Goal: Task Accomplishment & Management: Use online tool/utility

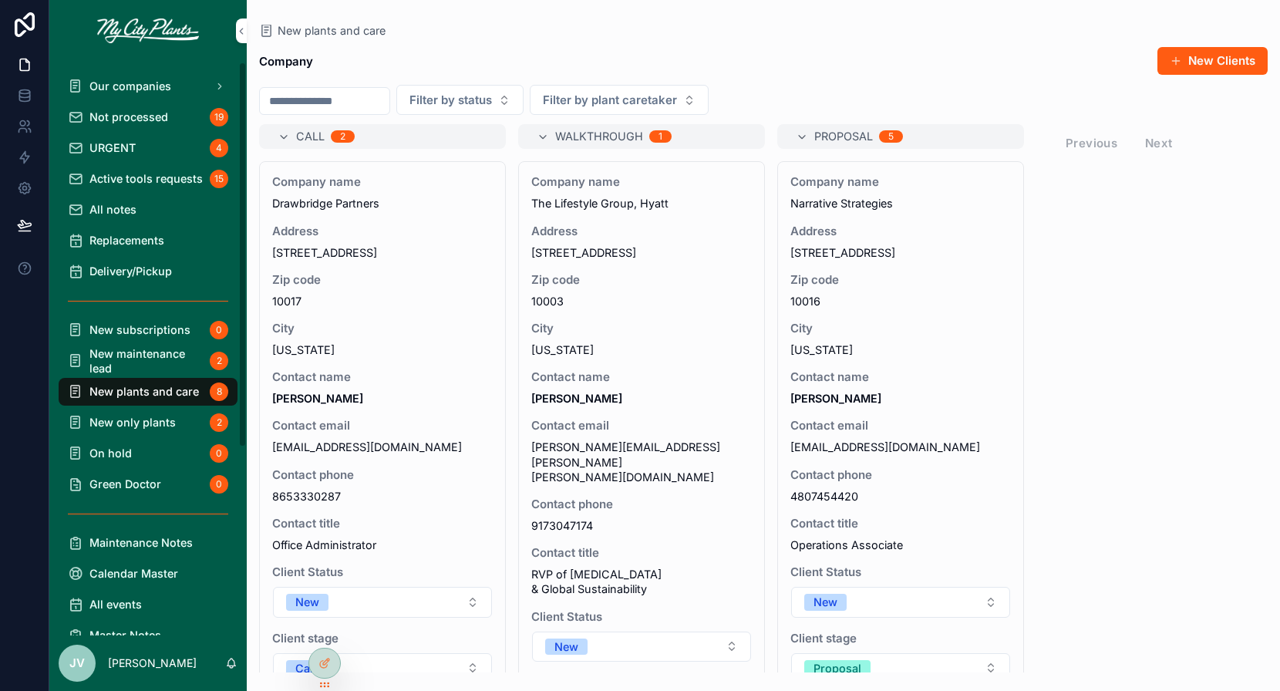
click at [164, 110] on span "Not processed" at bounding box center [128, 117] width 79 height 15
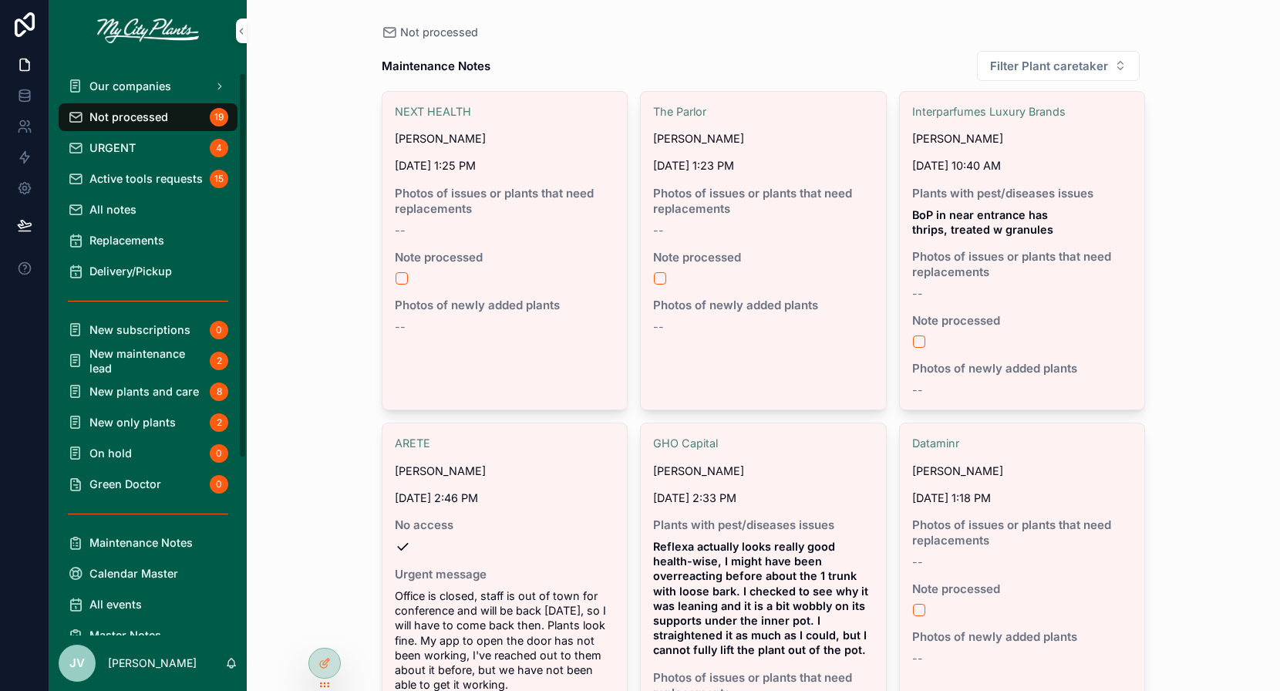
scroll to position [279, 0]
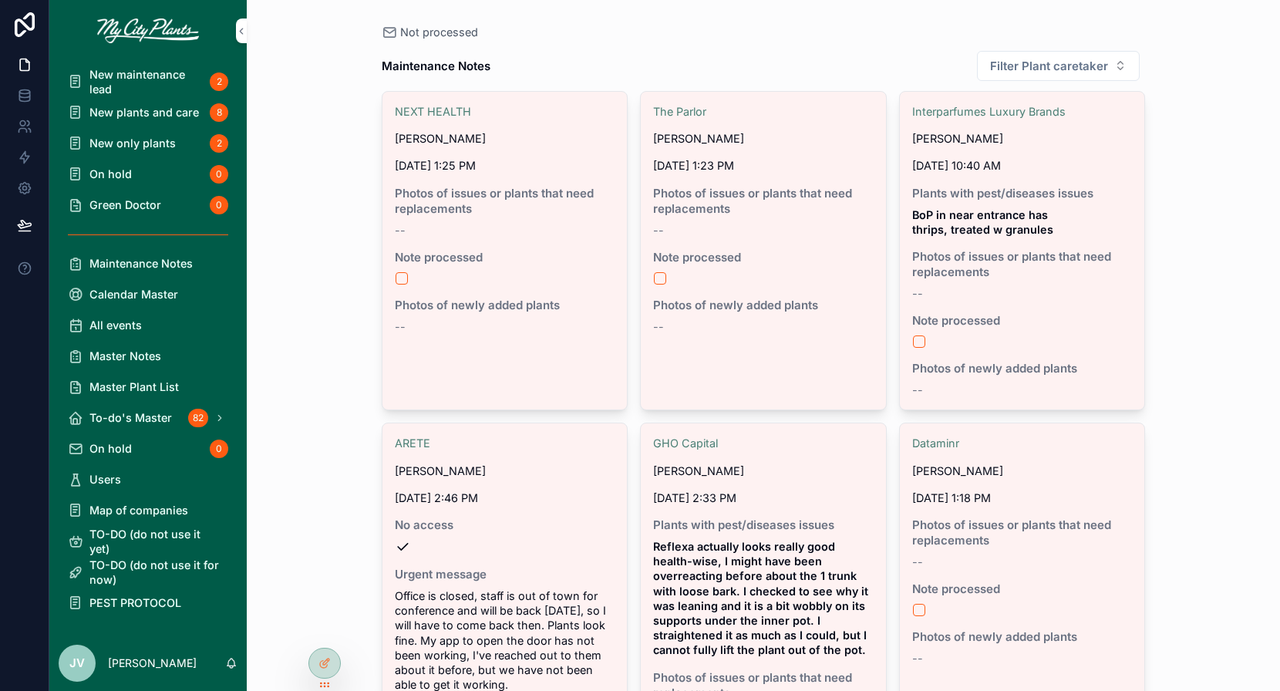
click at [127, 601] on span "PEST PROTOCOL" at bounding box center [135, 602] width 92 height 15
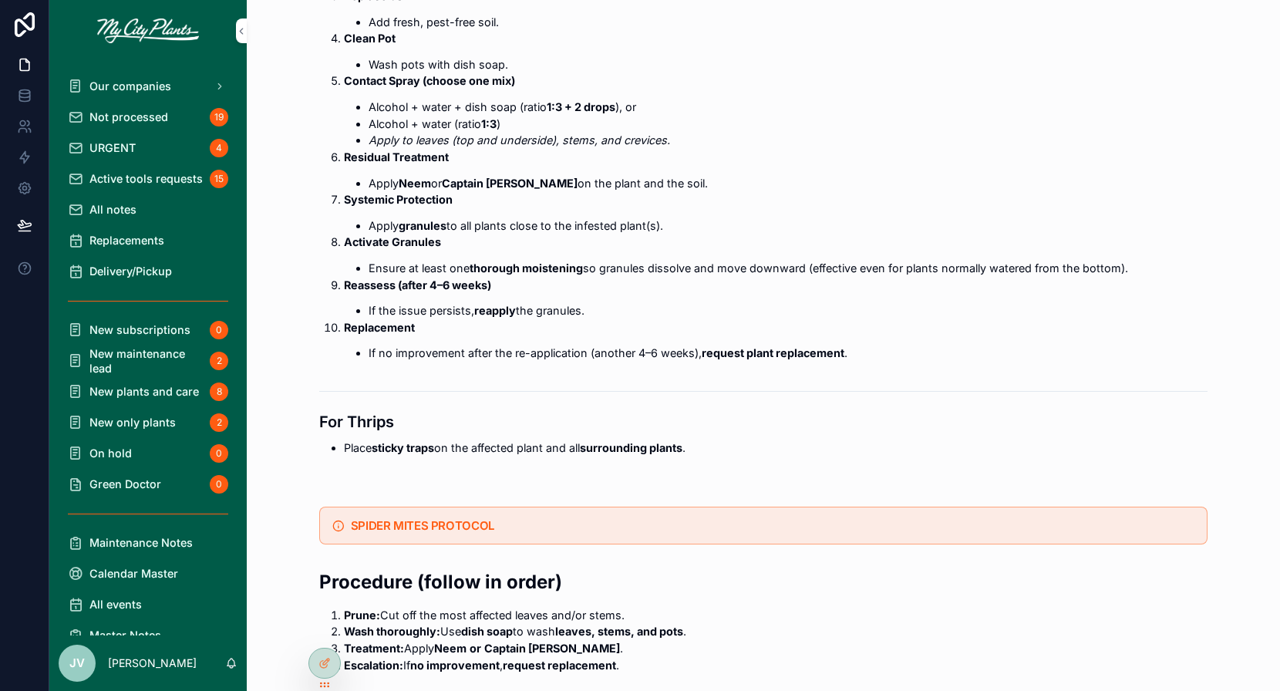
click at [126, 112] on span "Not processed" at bounding box center [128, 117] width 79 height 15
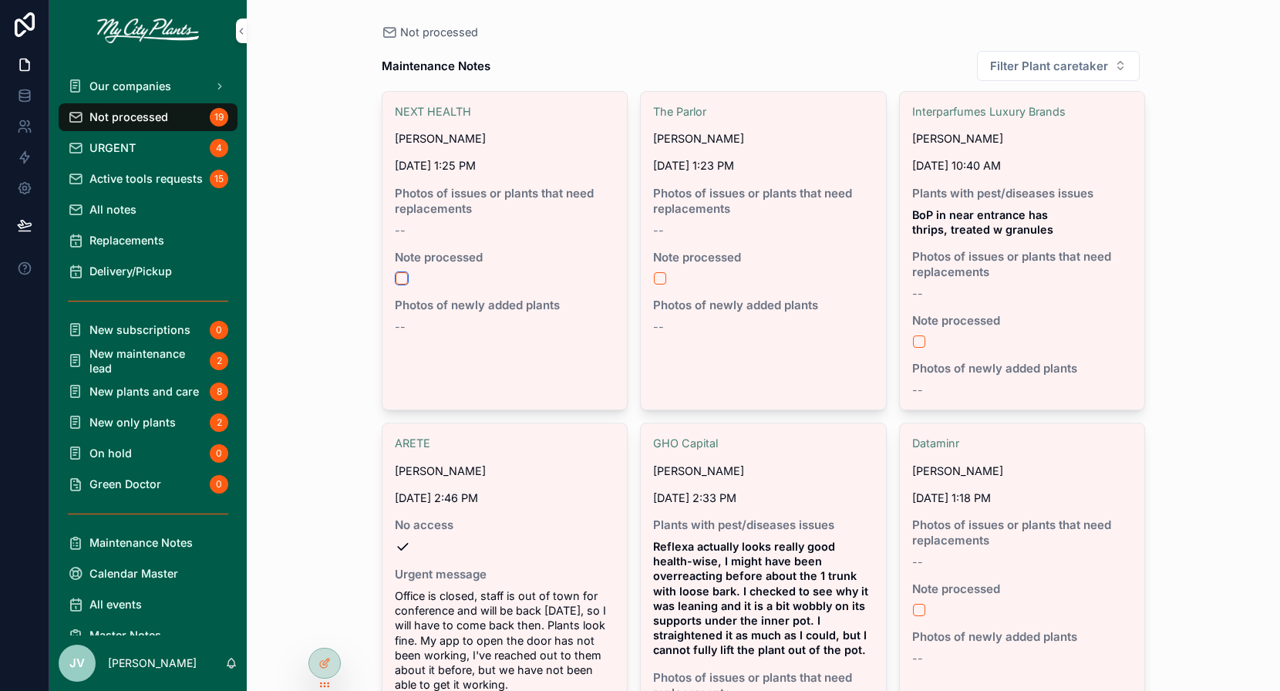
click at [401, 278] on button "scrollable content" at bounding box center [402, 278] width 12 height 12
click at [661, 274] on button "scrollable content" at bounding box center [660, 278] width 12 height 12
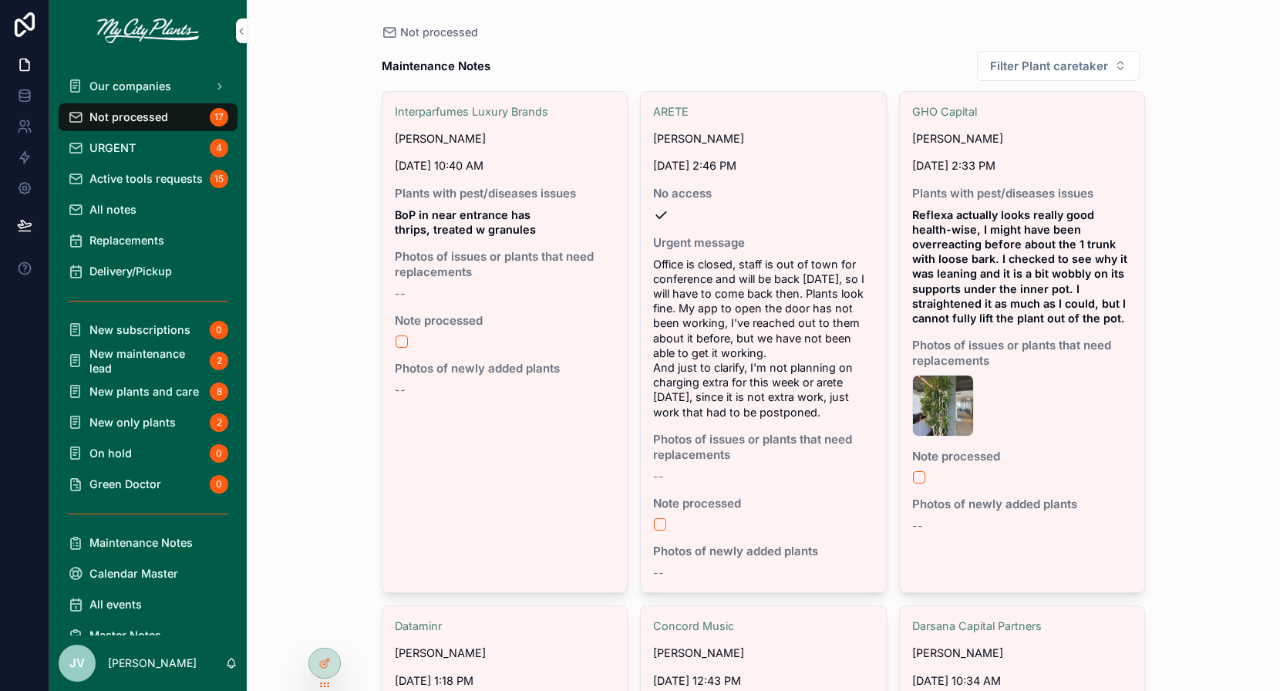
click at [930, 400] on div "20251002_135424 .jpg" at bounding box center [943, 406] width 62 height 62
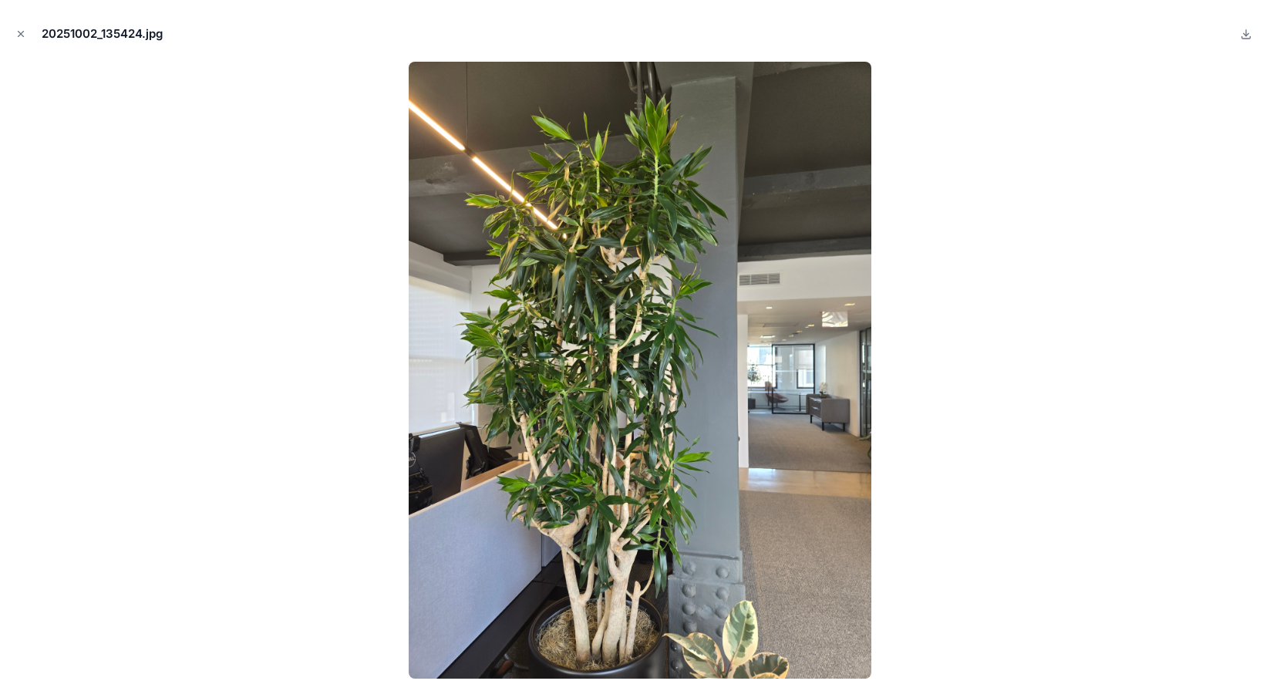
click at [19, 35] on icon "Close modal" at bounding box center [20, 34] width 11 height 11
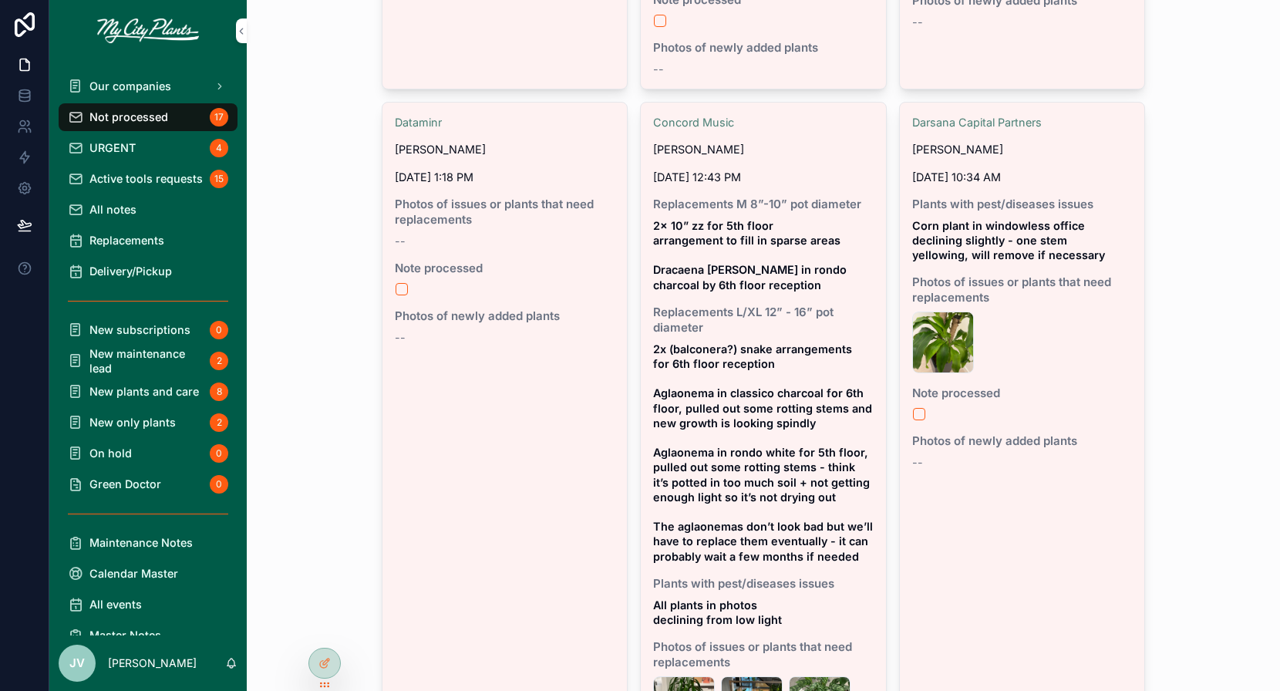
scroll to position [511, 0]
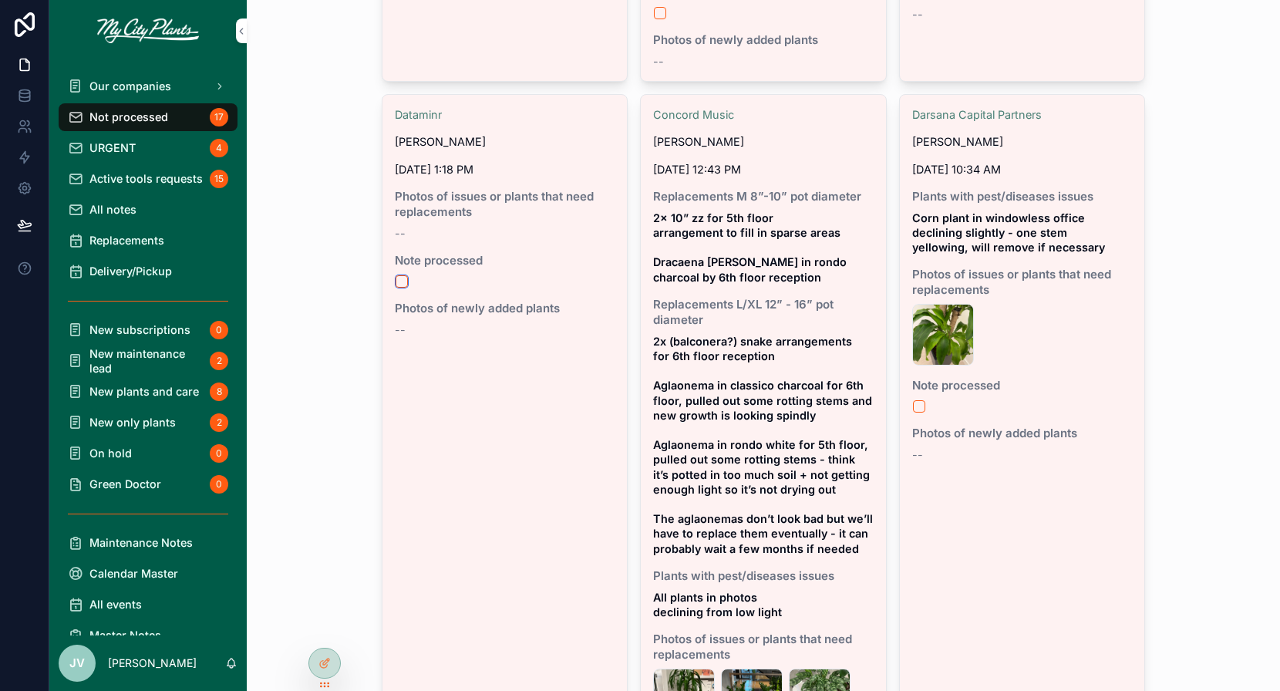
click at [403, 279] on button "scrollable content" at bounding box center [402, 281] width 12 height 12
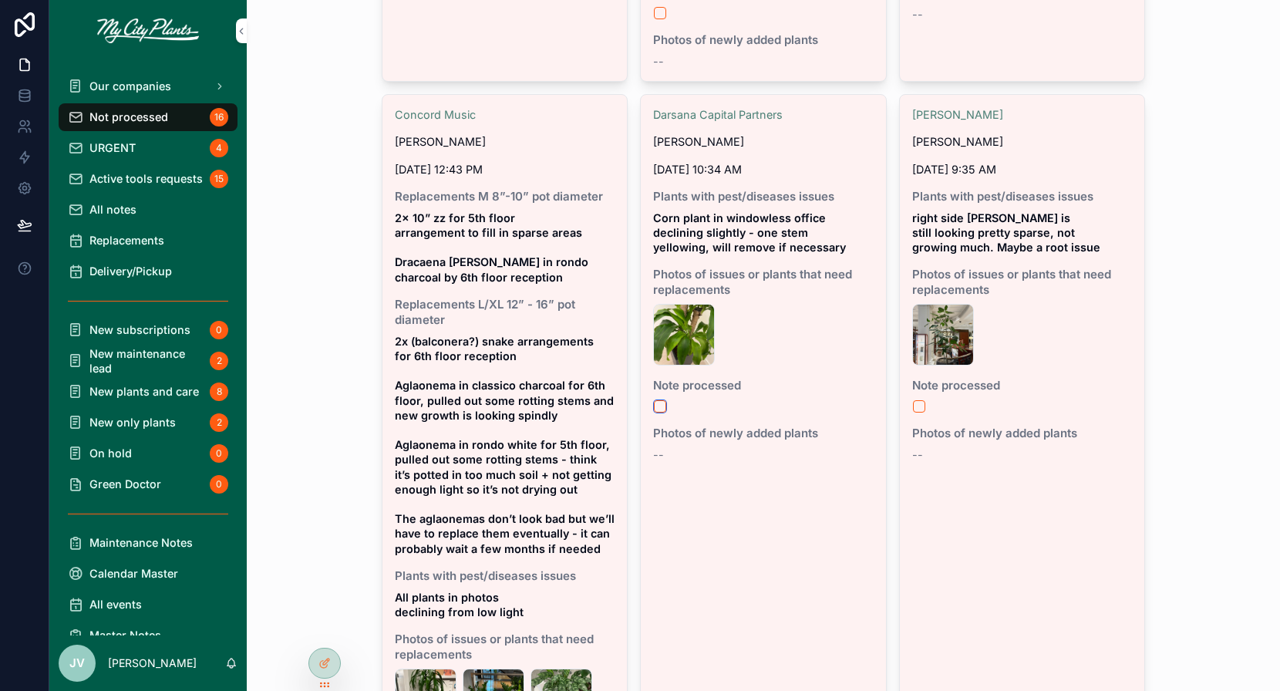
click at [664, 402] on button "scrollable content" at bounding box center [660, 406] width 12 height 12
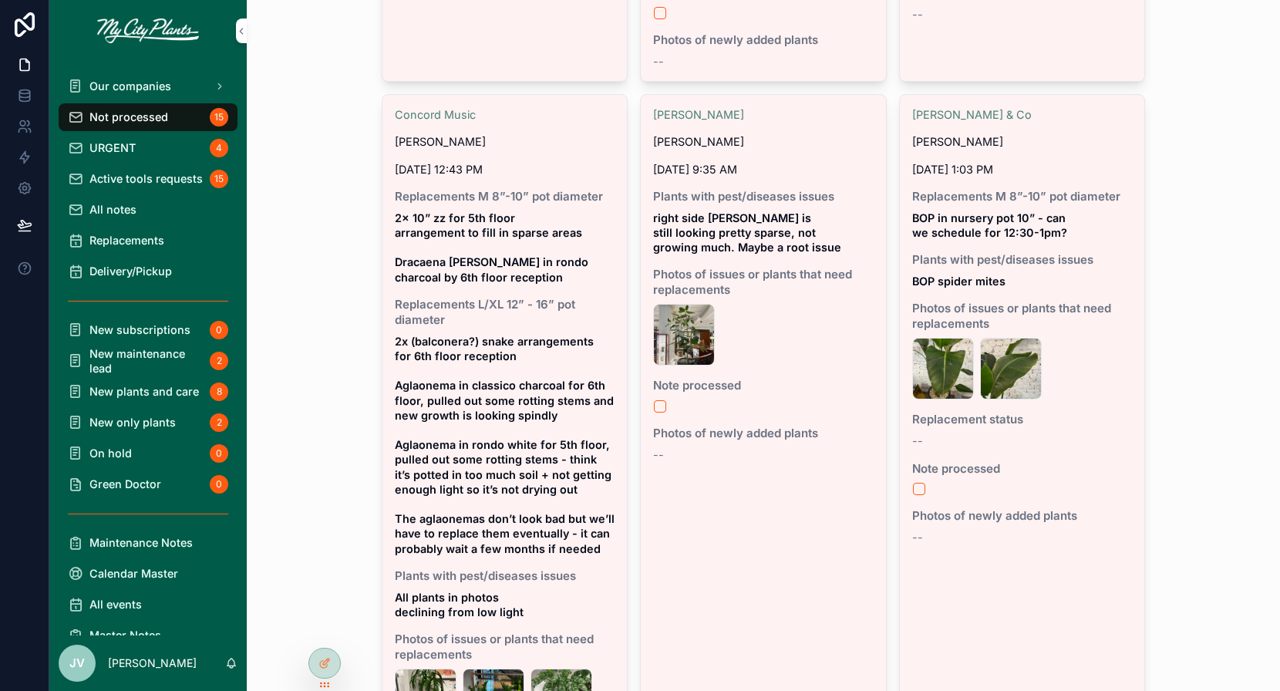
click at [949, 333] on div "Photos of issues or plants that need replacements IMG_9063 .jpeg IMG_9064 .jpeg" at bounding box center [1022, 350] width 221 height 99
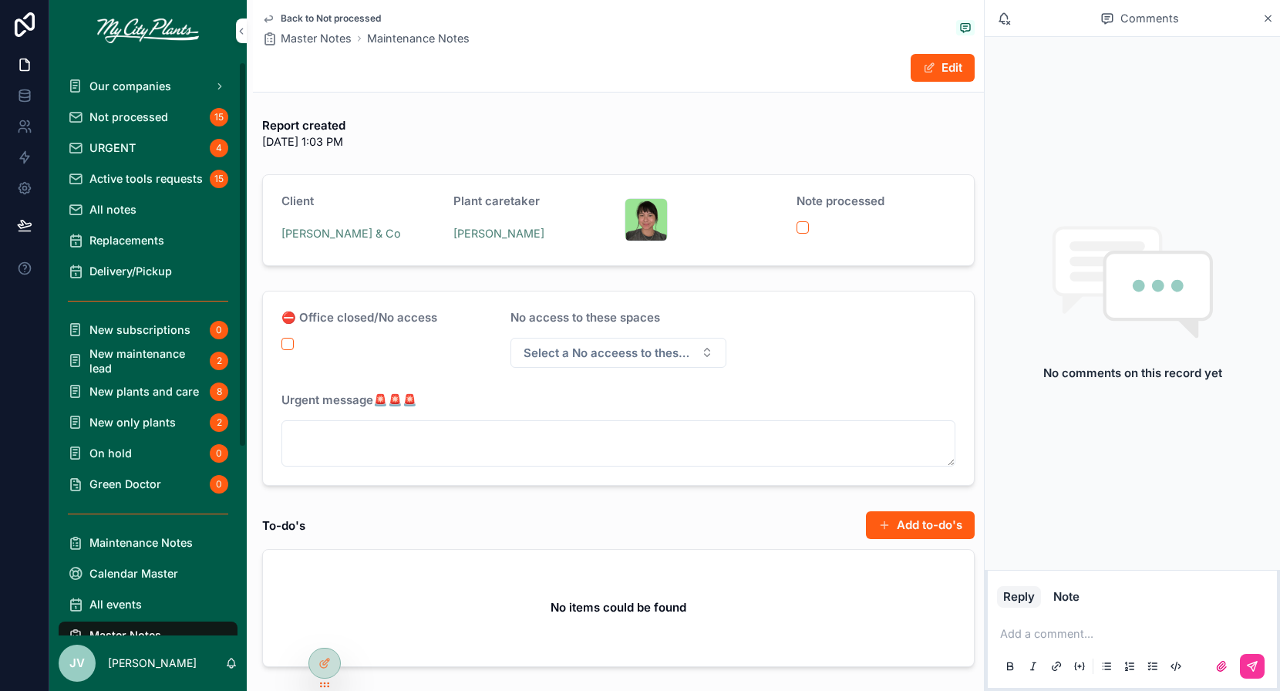
click at [109, 119] on span "Not processed" at bounding box center [128, 117] width 79 height 15
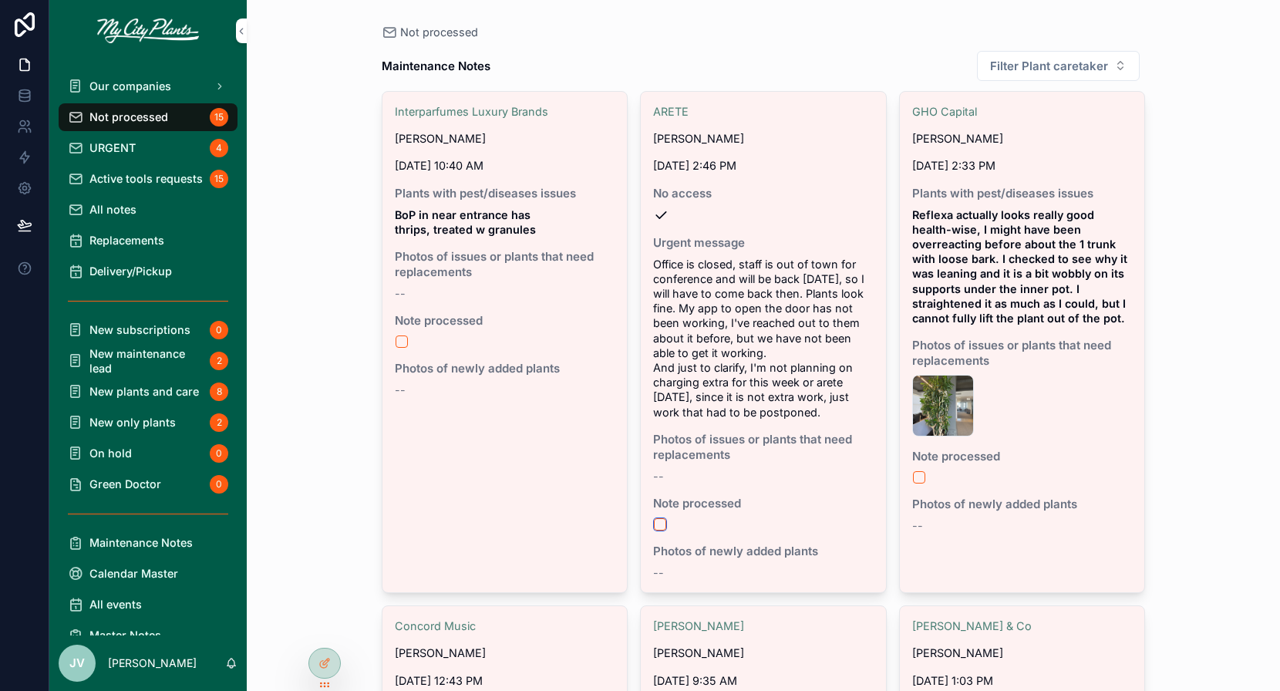
click at [662, 521] on button "scrollable content" at bounding box center [660, 524] width 12 height 12
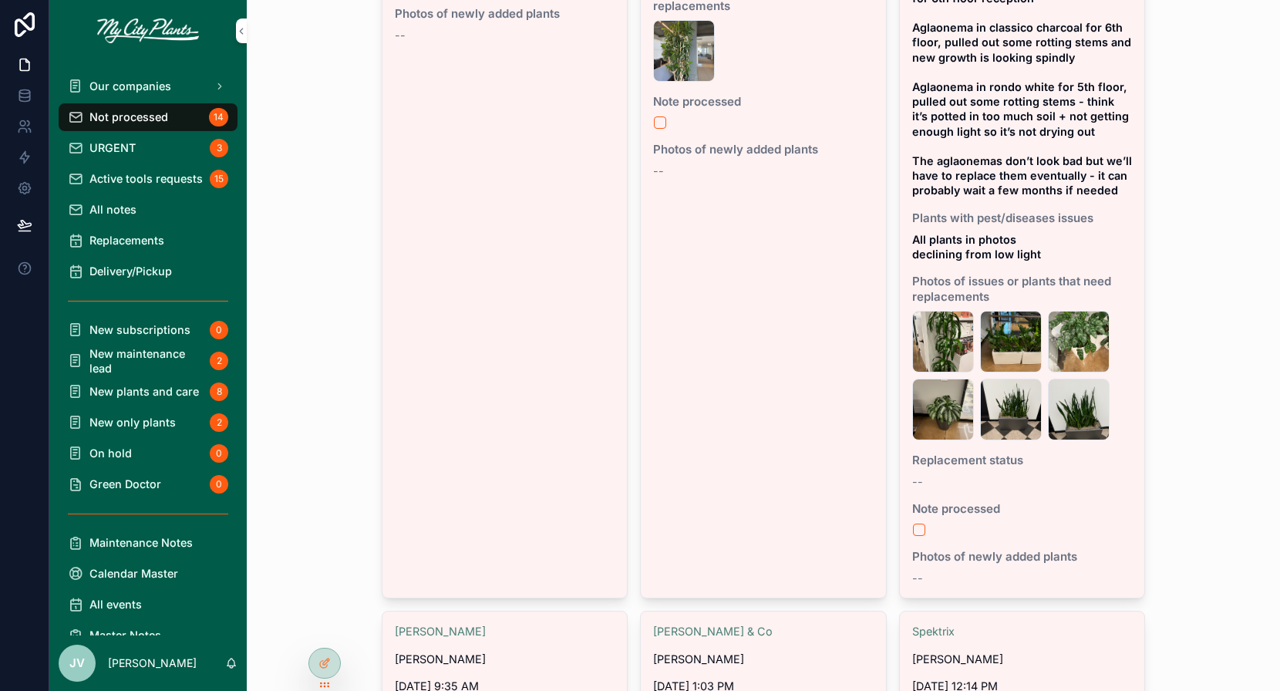
scroll to position [854, 0]
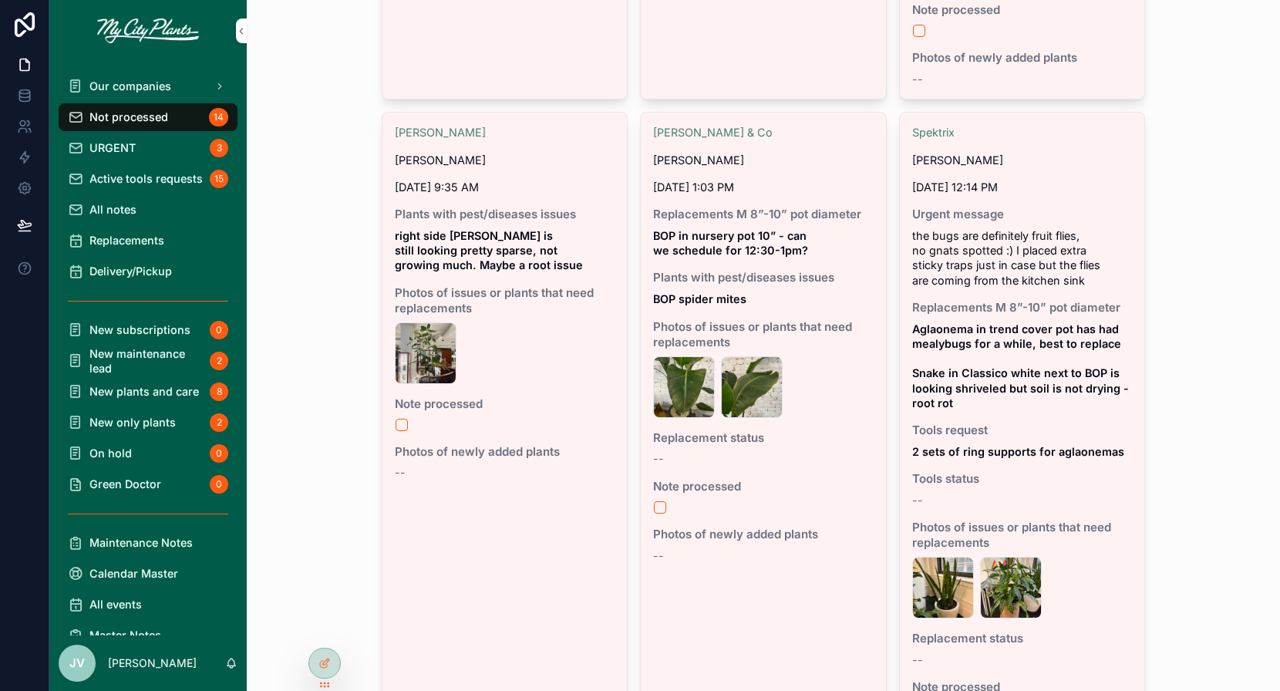
click at [422, 362] on div "IMG_9069 .jpeg" at bounding box center [426, 353] width 62 height 62
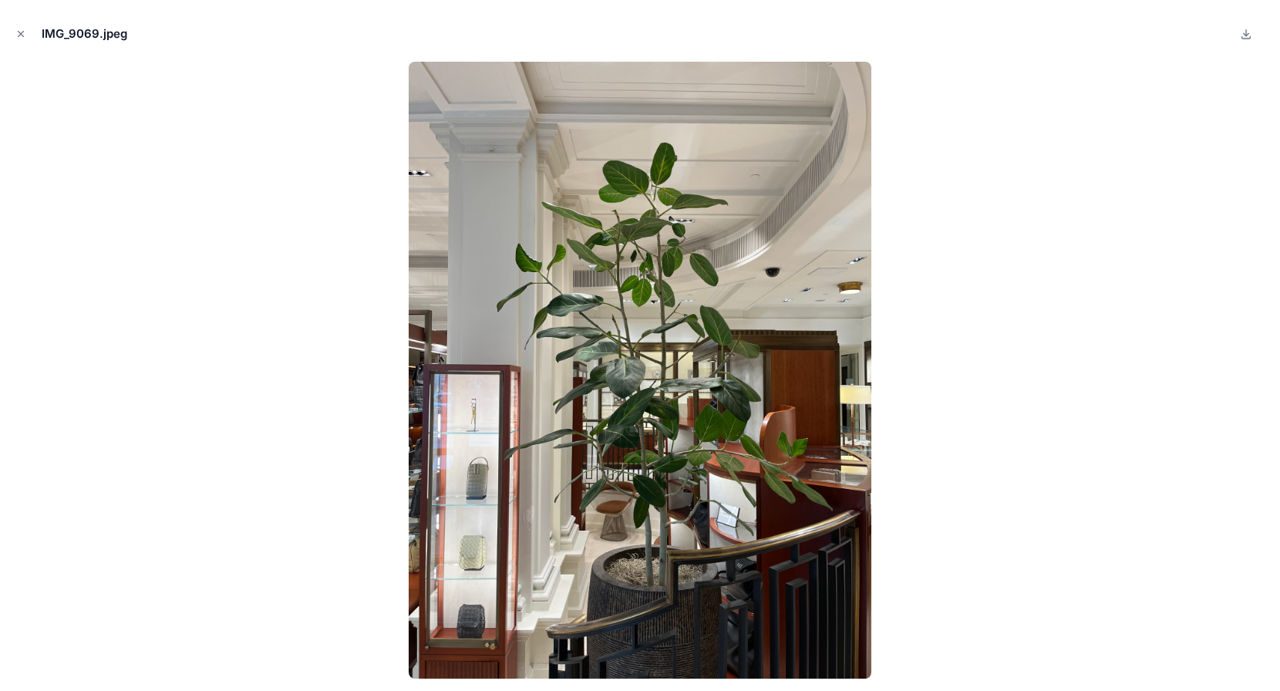
click at [22, 34] on icon "Close modal" at bounding box center [21, 34] width 5 height 5
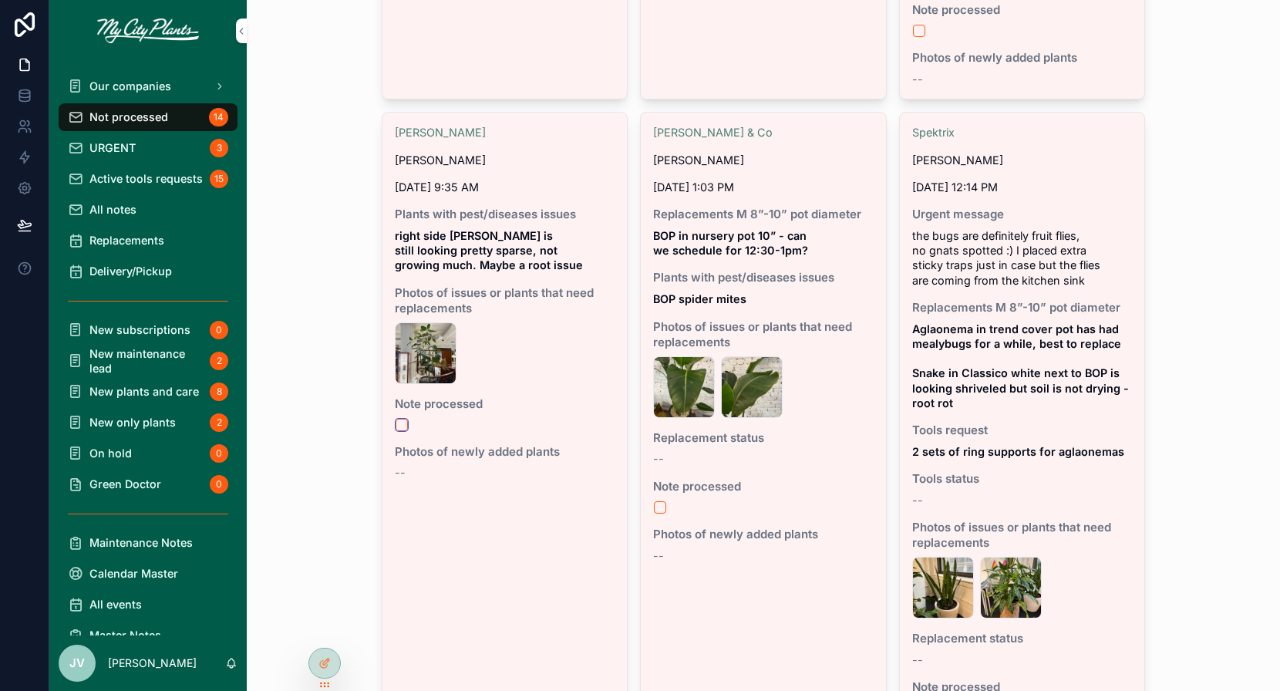
click at [403, 431] on button "scrollable content" at bounding box center [402, 425] width 12 height 12
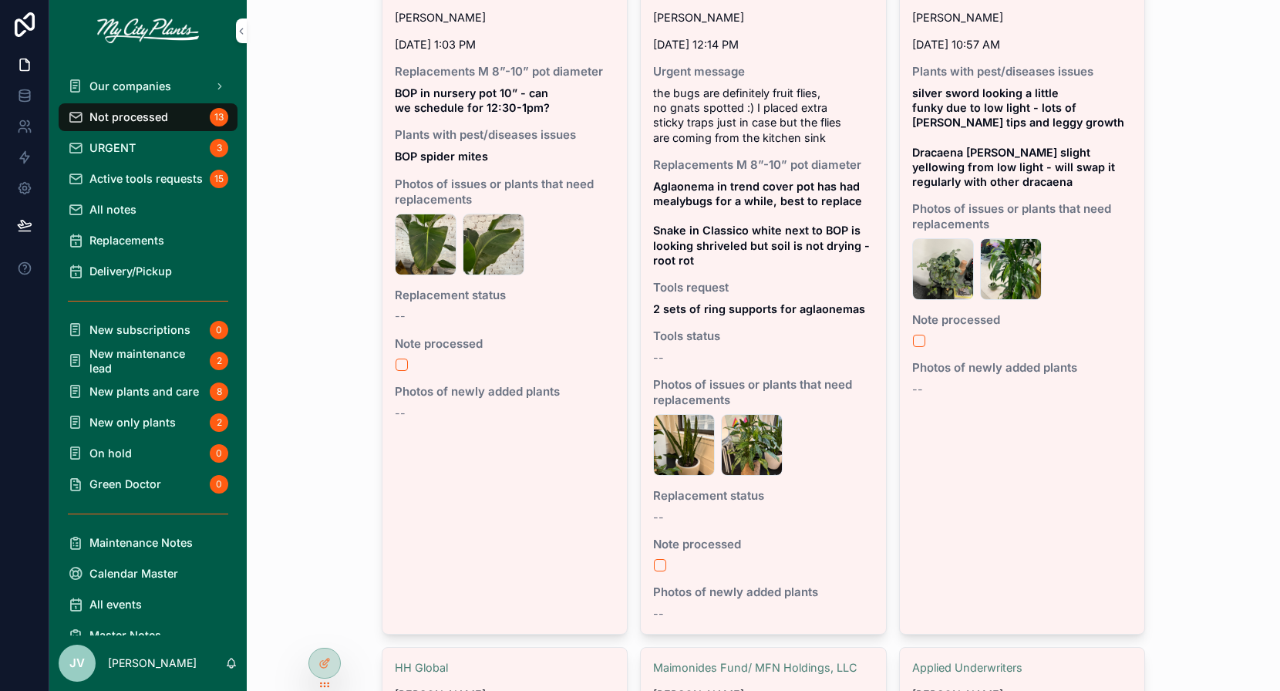
scroll to position [1017, 0]
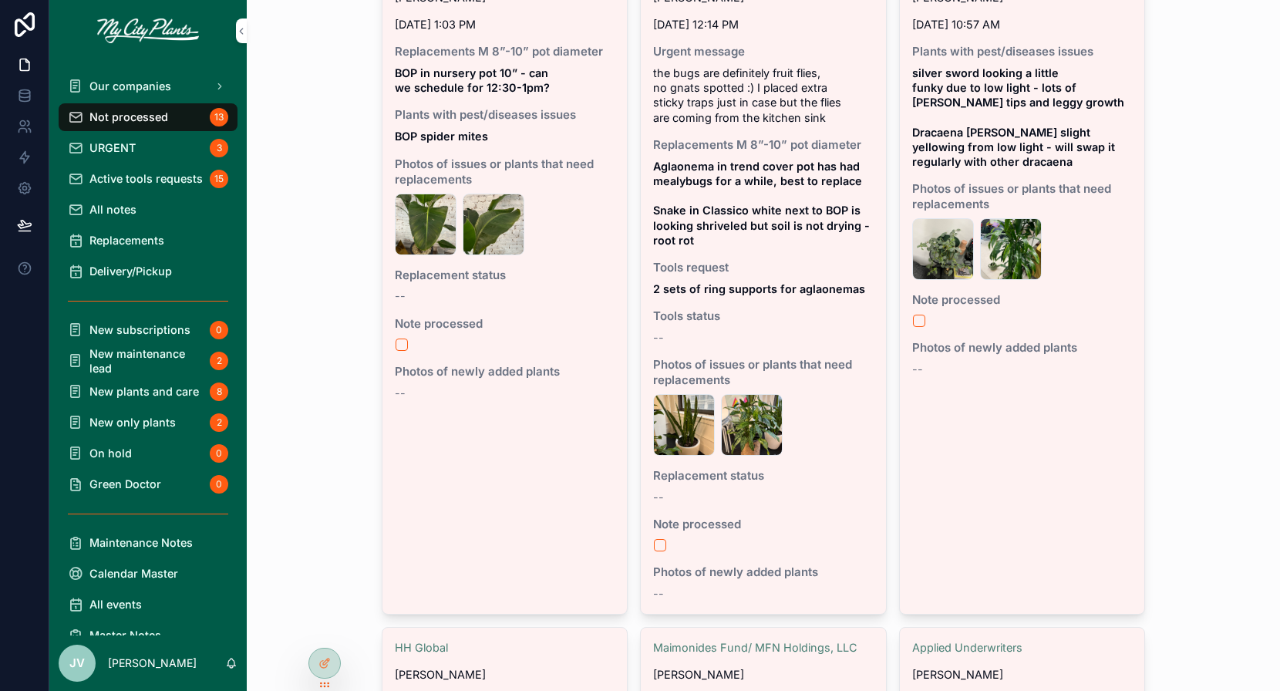
click at [676, 435] on div "IMG_9062 .jpeg" at bounding box center [684, 425] width 62 height 62
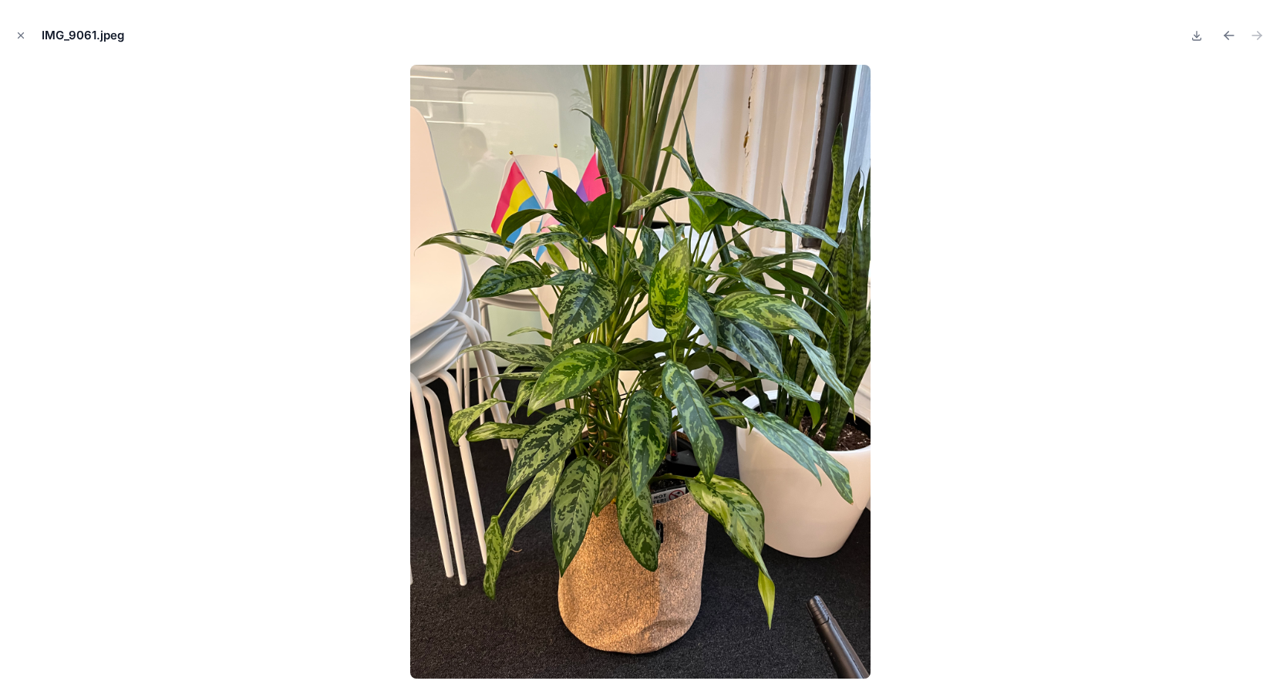
click at [22, 32] on icon "Close modal" at bounding box center [20, 35] width 11 height 11
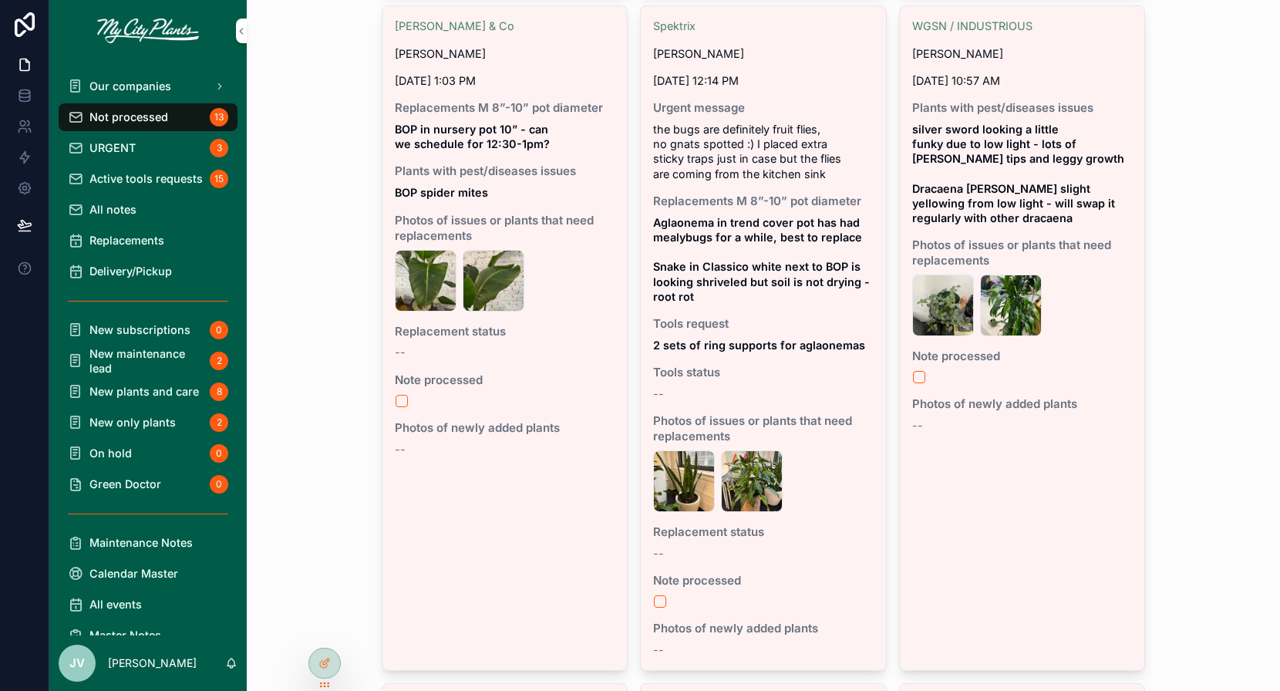
scroll to position [956, 0]
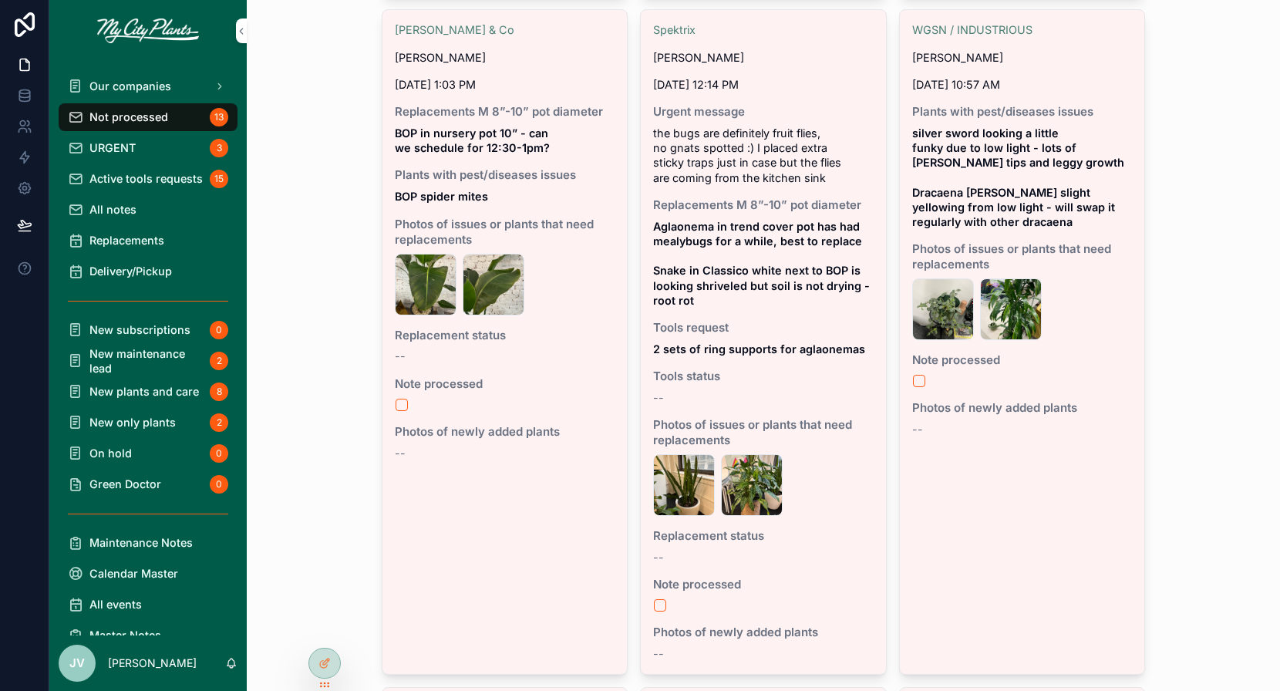
click at [943, 325] on div "IMG_9058 .jpeg" at bounding box center [943, 309] width 62 height 62
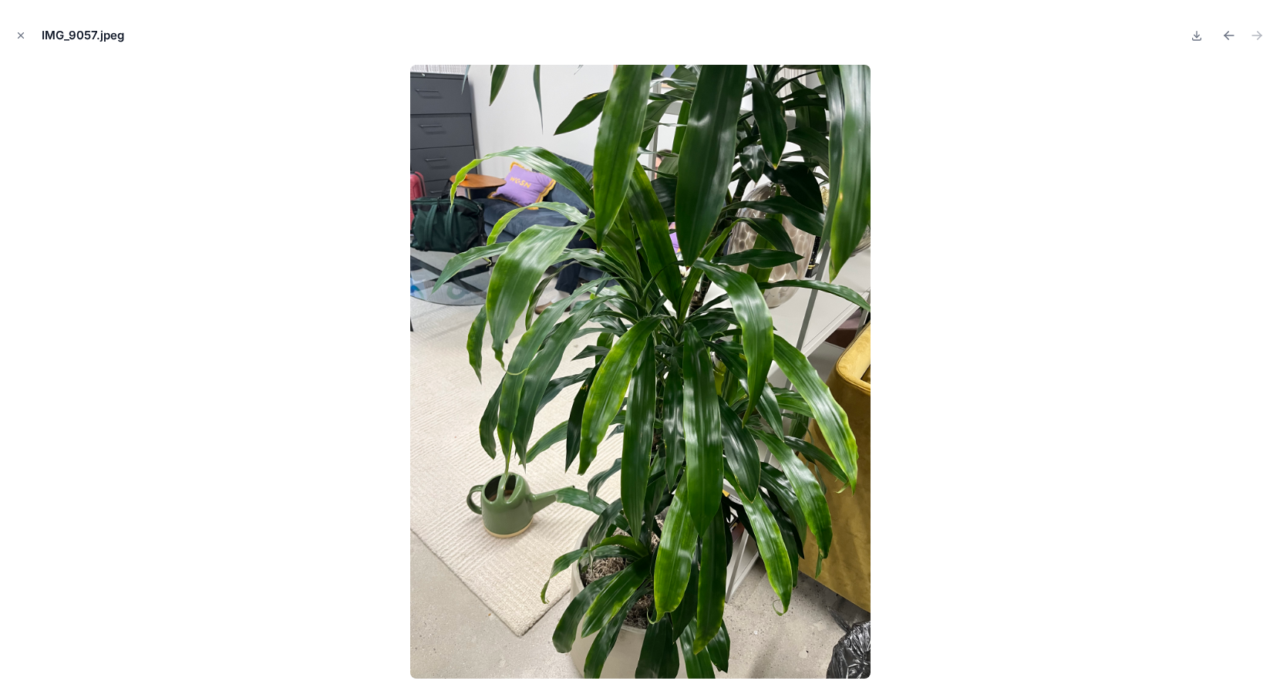
click at [19, 33] on icon "Close modal" at bounding box center [21, 35] width 5 height 5
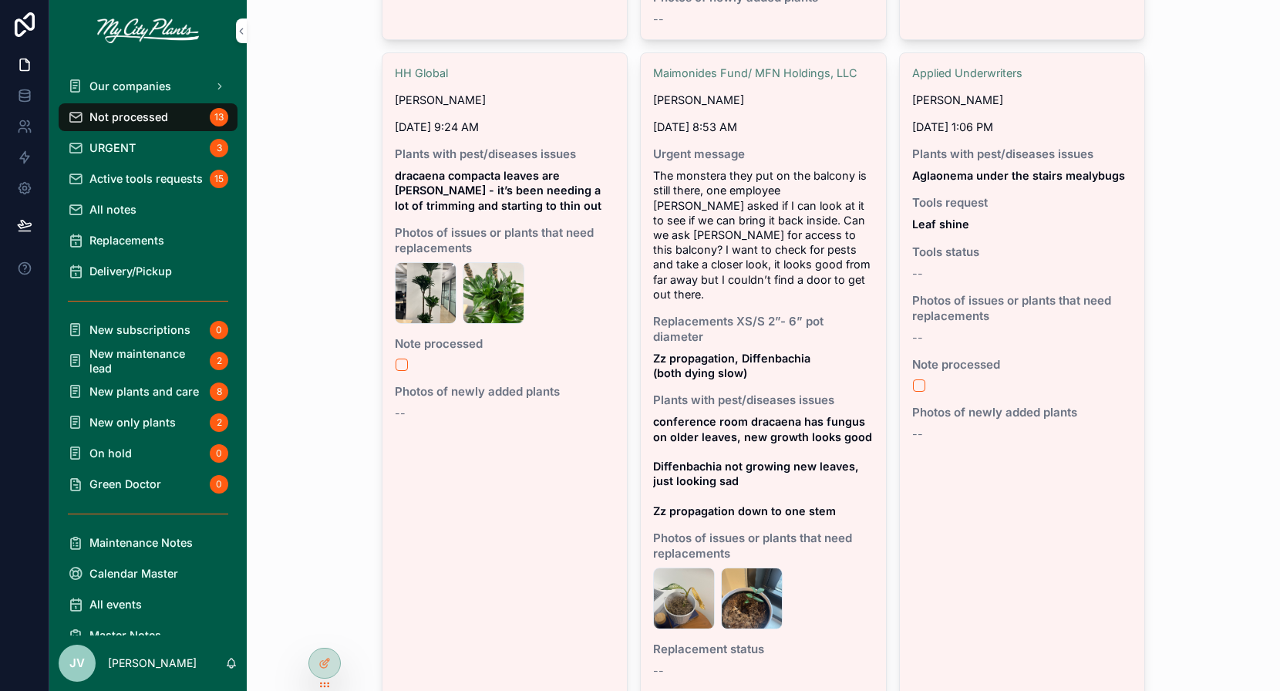
scroll to position [1594, 0]
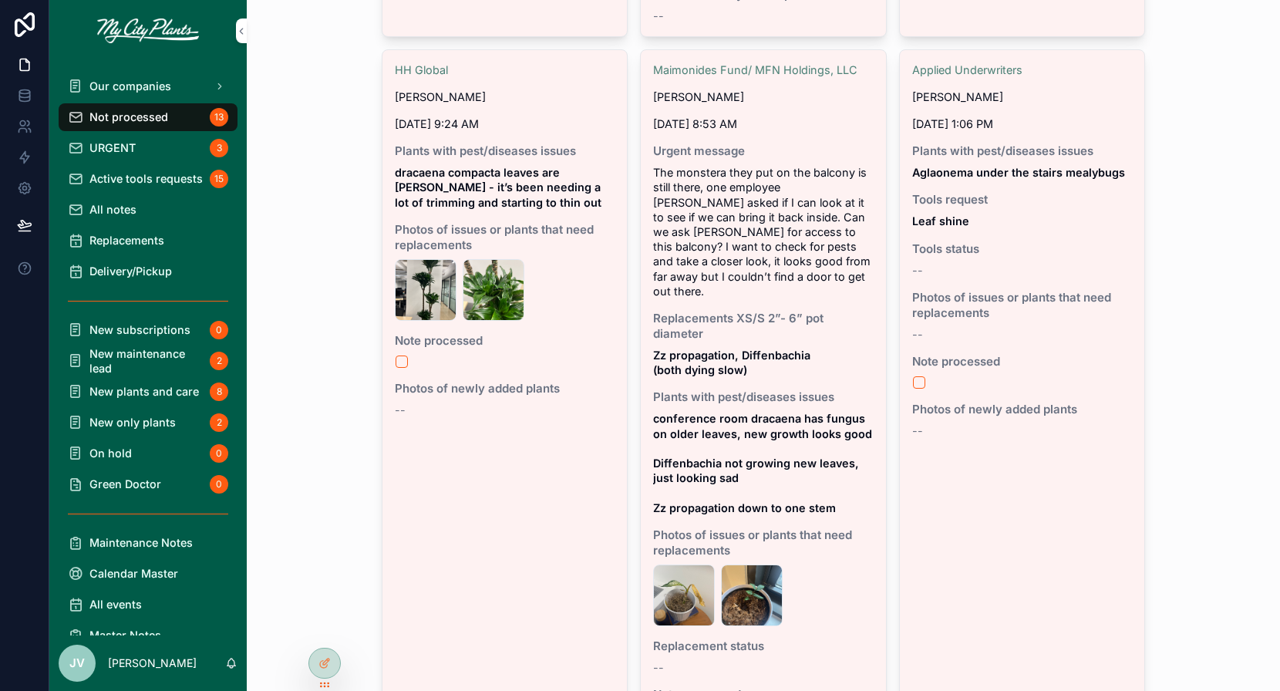
click at [116, 79] on span "Our companies" at bounding box center [130, 86] width 82 height 15
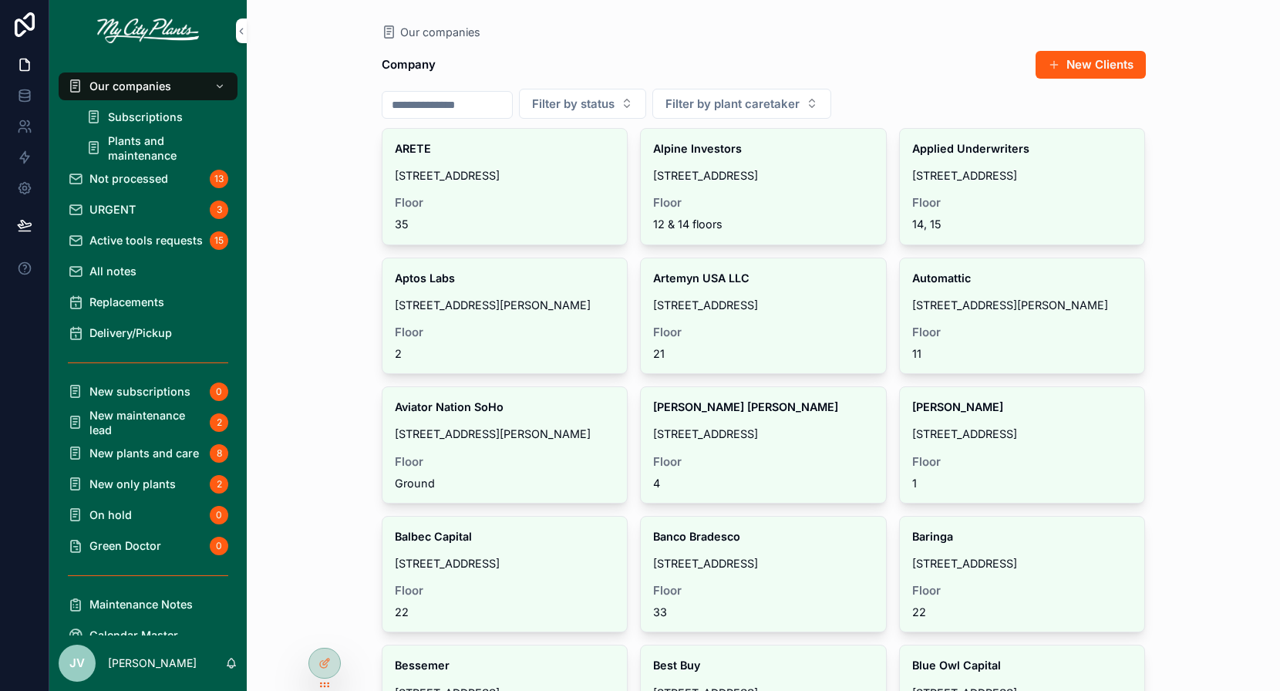
click at [415, 98] on input "scrollable content" at bounding box center [448, 105] width 130 height 22
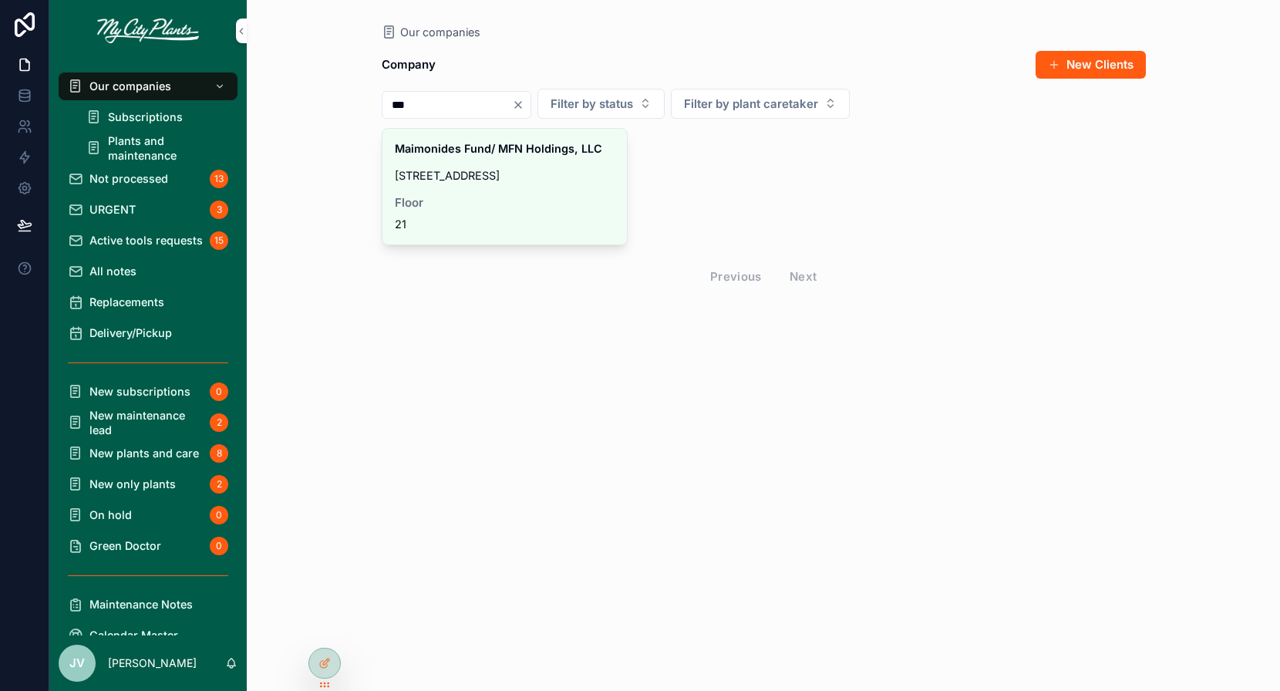
type input "***"
click at [438, 171] on span "[STREET_ADDRESS]" at bounding box center [505, 175] width 221 height 15
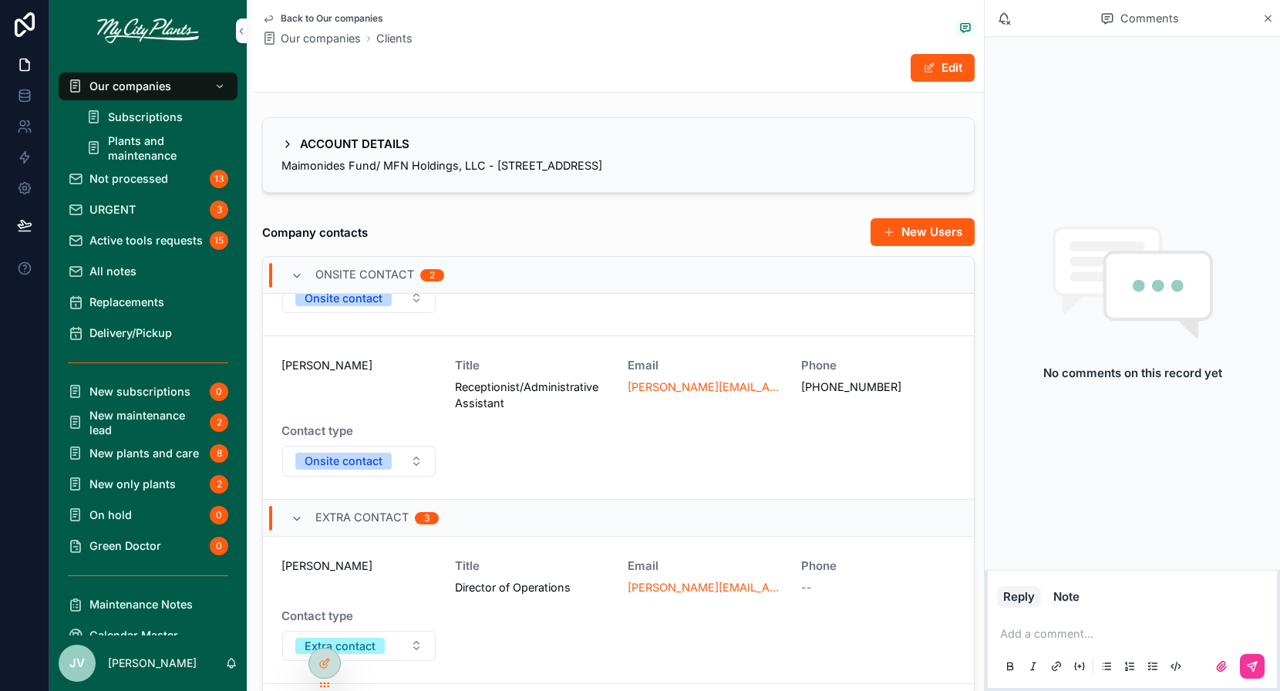
scroll to position [157, 0]
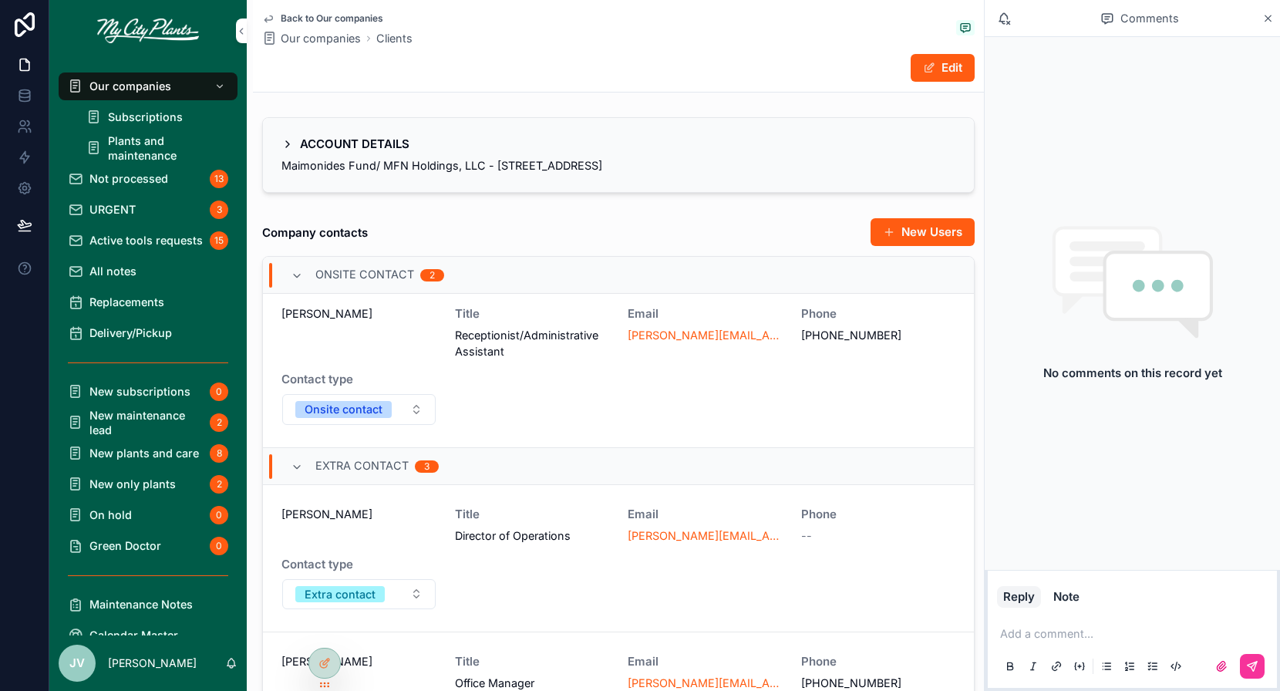
click at [404, 372] on span "Contact type" at bounding box center [359, 379] width 155 height 15
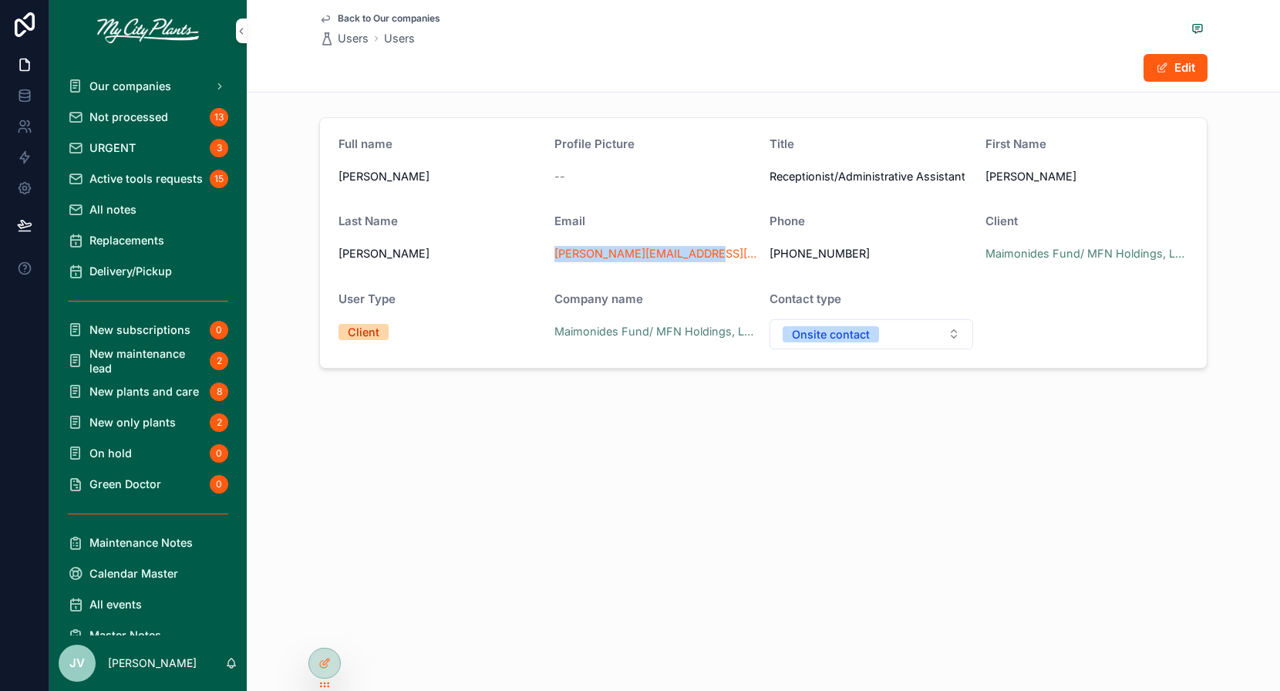
drag, startPoint x: 726, startPoint y: 255, endPoint x: 555, endPoint y: 255, distance: 170.5
click at [555, 255] on div "[PERSON_NAME][EMAIL_ADDRESS][DOMAIN_NAME]" at bounding box center [657, 254] width 204 height 16
copy link "[PERSON_NAME][EMAIL_ADDRESS][DOMAIN_NAME]"
click at [135, 122] on span "Not processed" at bounding box center [128, 117] width 79 height 15
click at [126, 115] on span "Not processed" at bounding box center [128, 117] width 79 height 15
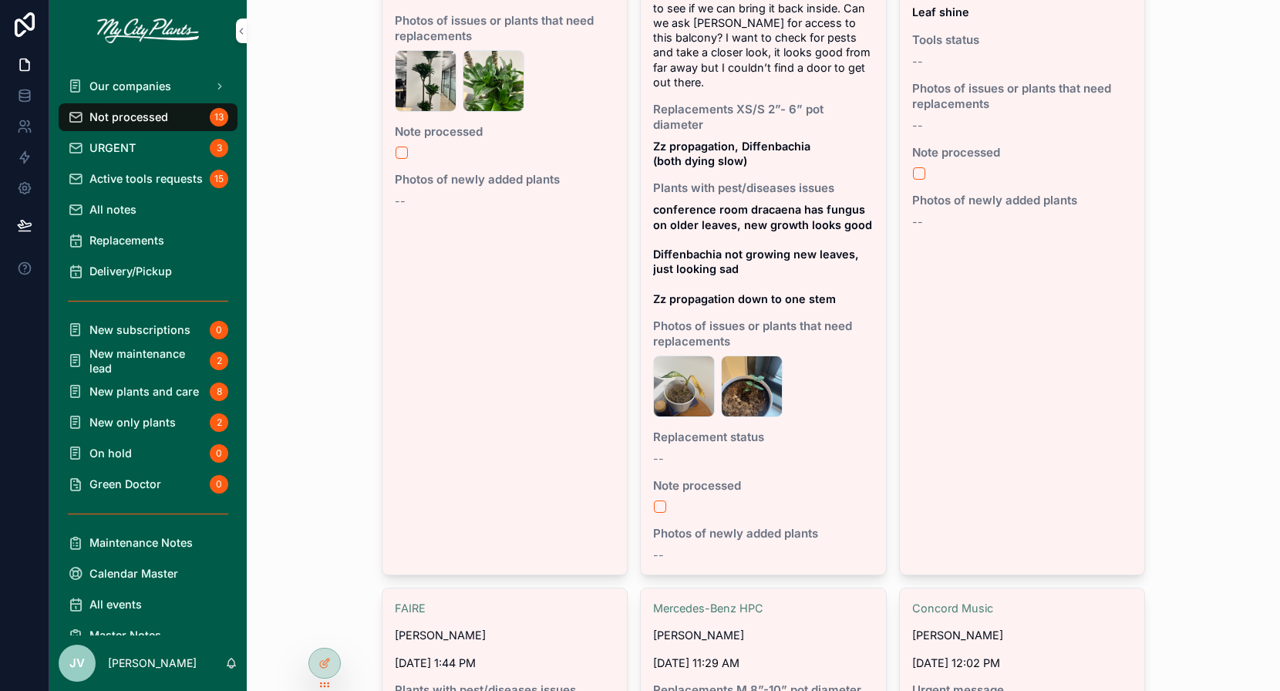
scroll to position [1806, 0]
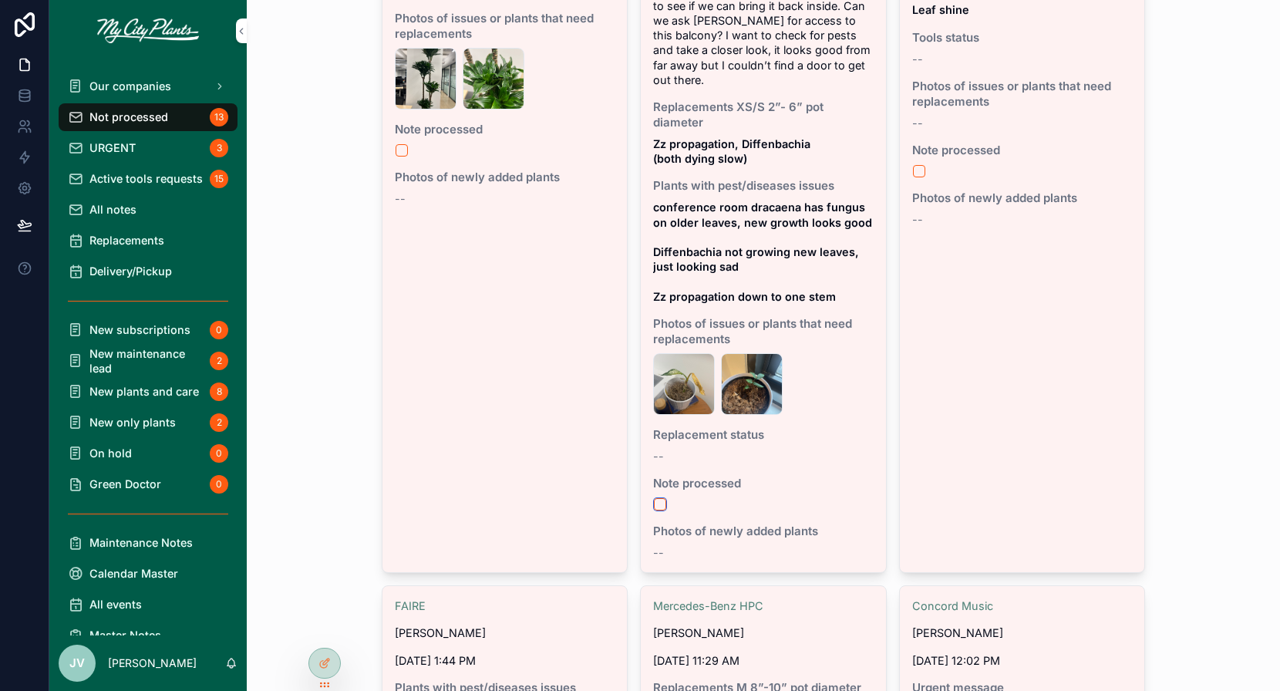
click at [663, 498] on button "scrollable content" at bounding box center [660, 504] width 12 height 12
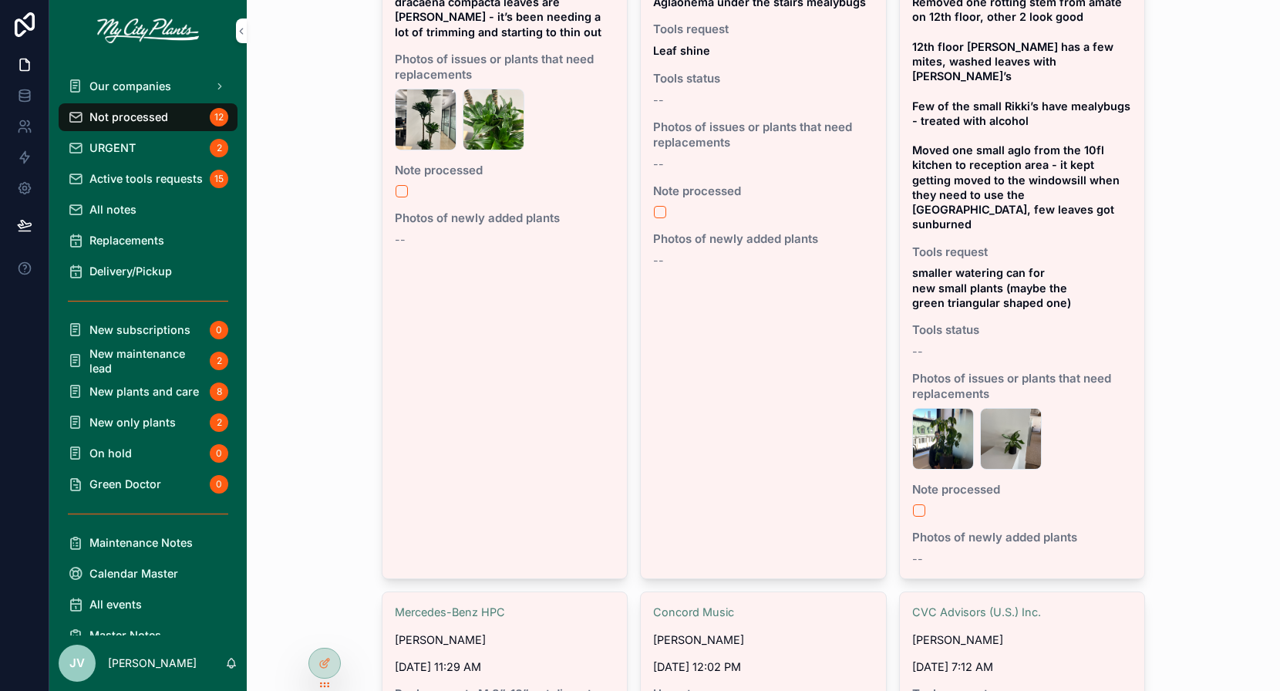
scroll to position [1768, 0]
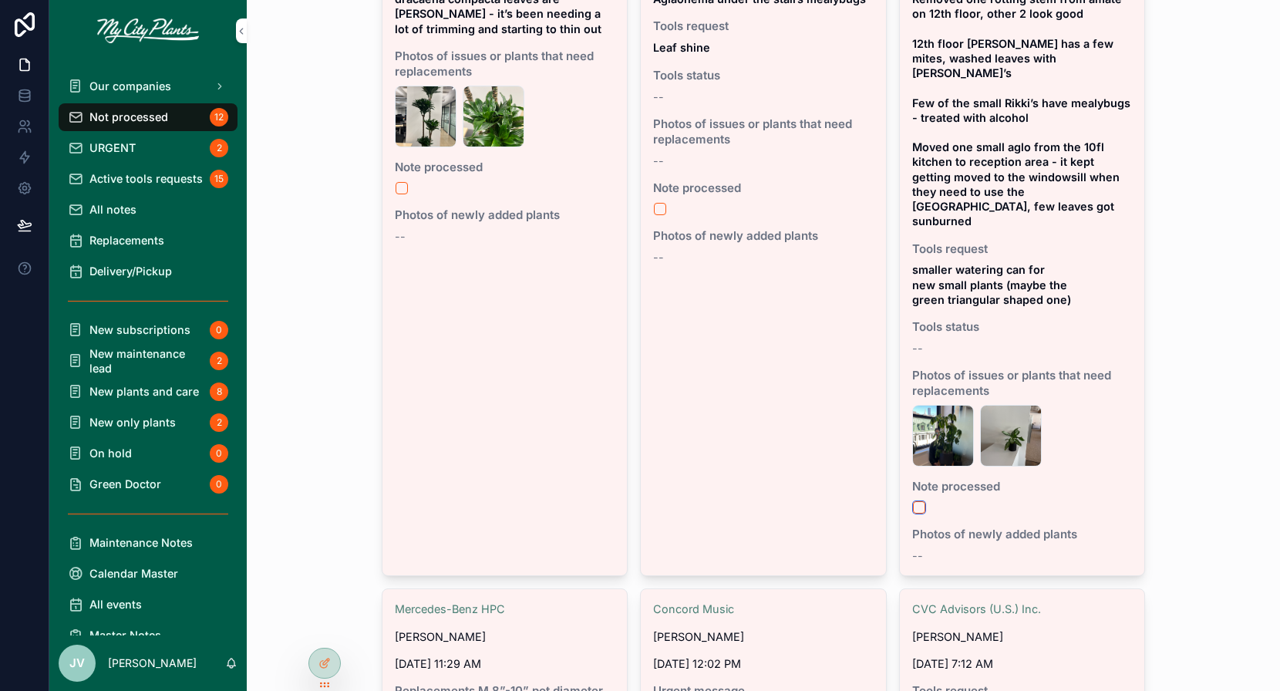
click at [922, 501] on button "scrollable content" at bounding box center [919, 507] width 12 height 12
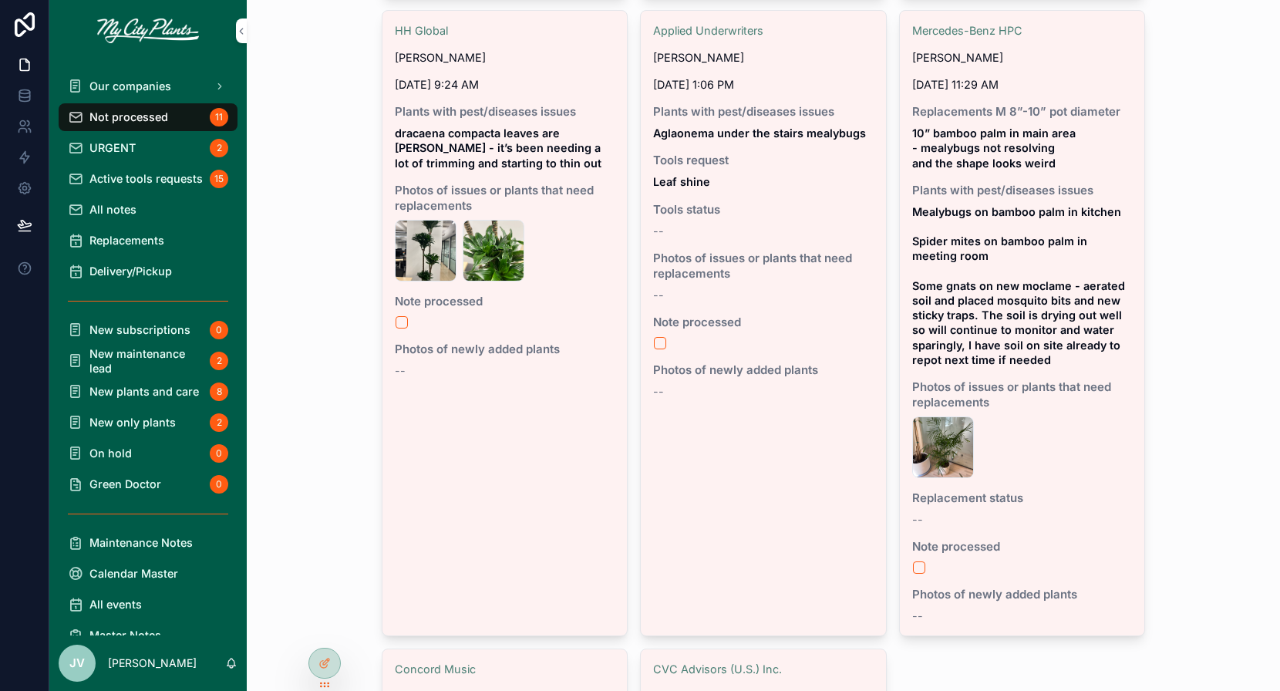
scroll to position [1640, 0]
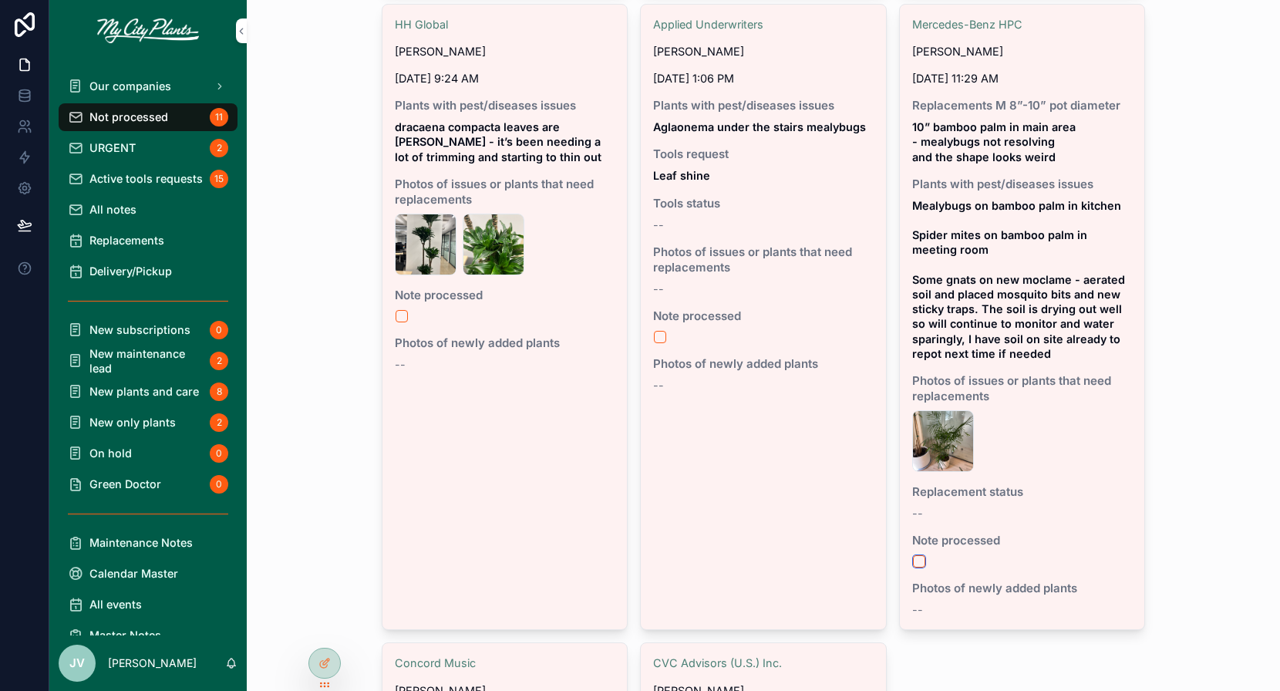
click at [923, 568] on button "scrollable content" at bounding box center [919, 561] width 12 height 12
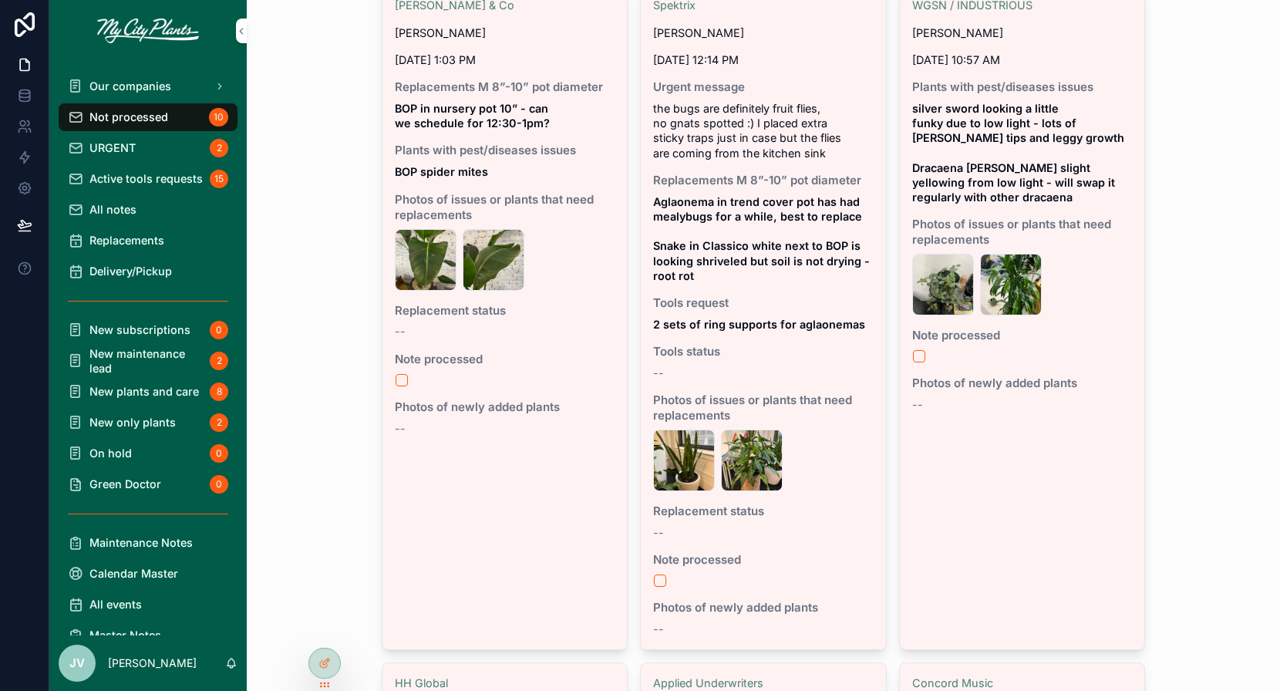
scroll to position [950, 0]
